Goal: Navigation & Orientation: Find specific page/section

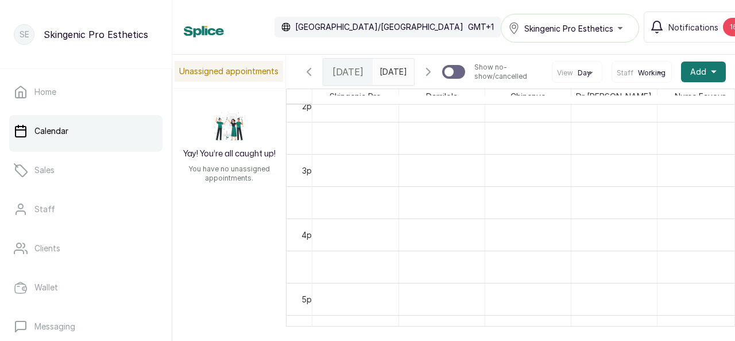
scroll to position [857, 0]
click at [422, 79] on icon "button" at bounding box center [429, 72] width 14 height 14
